Goal: Information Seeking & Learning: Understand process/instructions

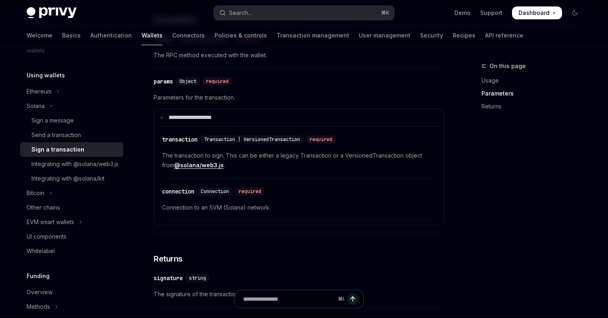
scroll to position [550, 0]
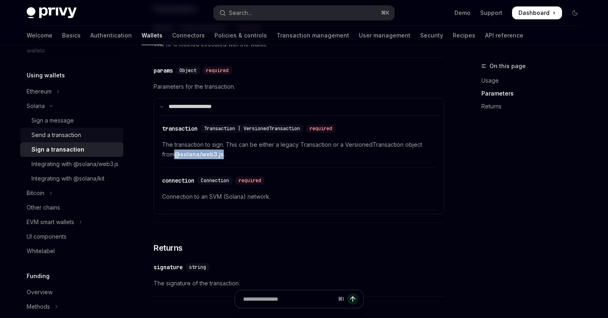
click at [100, 136] on div "Send a transaction" at bounding box center [74, 135] width 87 height 10
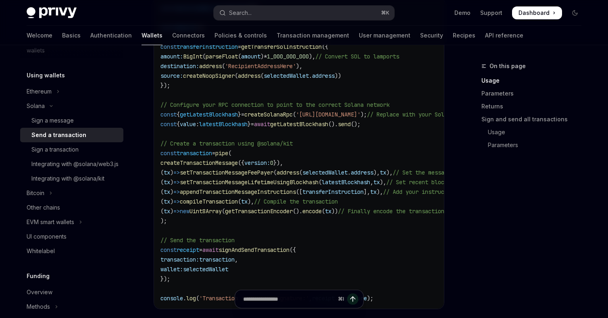
scroll to position [559, 0]
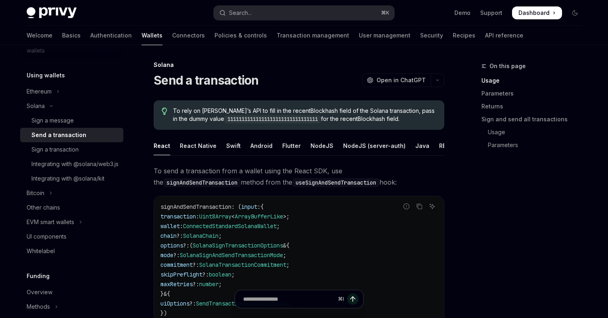
scroll to position [0, 0]
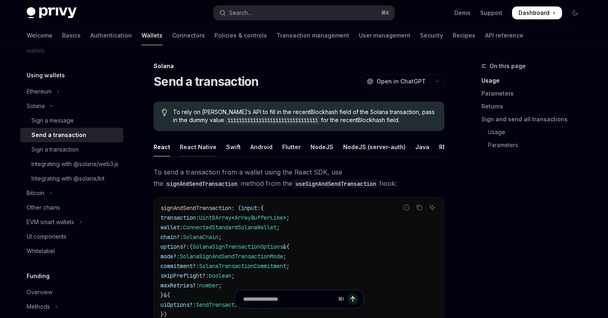
click at [196, 144] on div "React Native" at bounding box center [198, 146] width 37 height 19
type textarea "*"
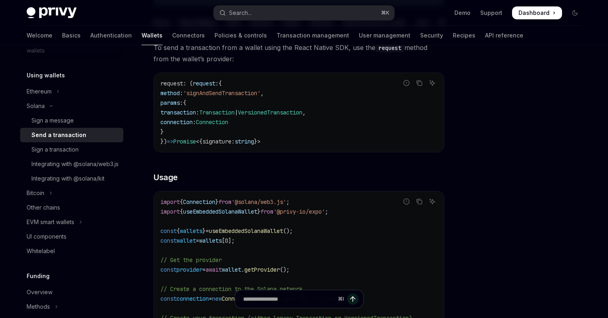
scroll to position [130, 0]
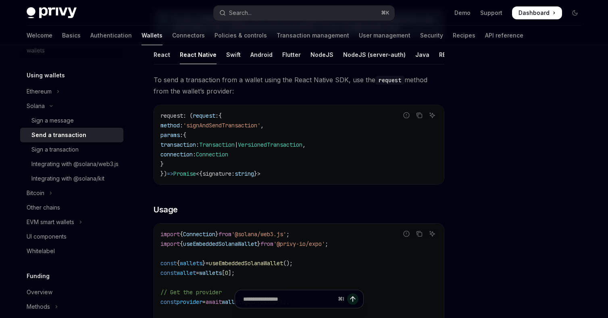
scroll to position [93, 0]
